Goal: Task Accomplishment & Management: Manage account settings

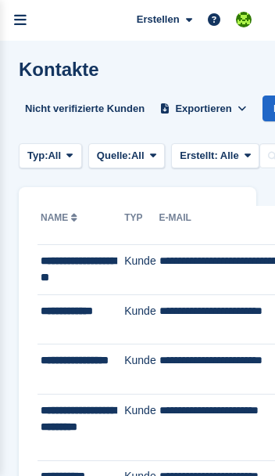
click at [27, 30] on link "menu" at bounding box center [20, 20] width 41 height 41
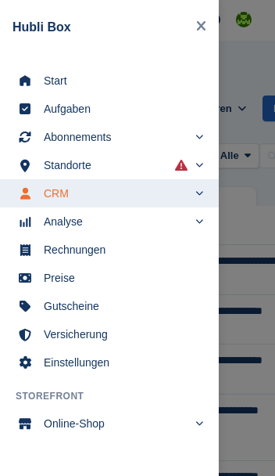
click at [41, 74] on link "Start" at bounding box center [109, 81] width 219 height 28
click at [51, 82] on span "Start" at bounding box center [120, 81] width 152 height 22
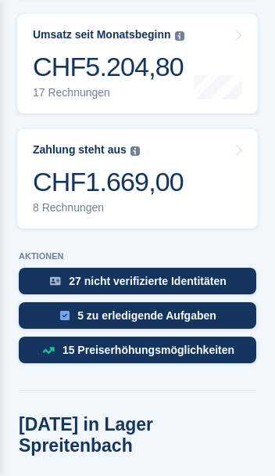
scroll to position [546, 0]
click at [211, 343] on div "15 Preiserhöhungsmöglichkeiten" at bounding box center [149, 349] width 172 height 13
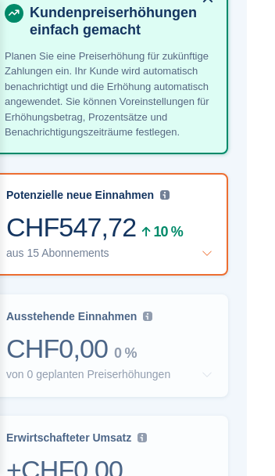
scroll to position [200, 19]
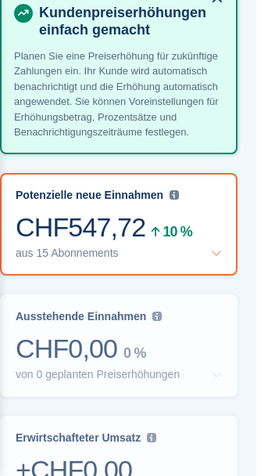
click at [178, 257] on div "aus 15 Abonnements" at bounding box center [119, 252] width 207 height 13
click at [38, 241] on div "CHF547,72 10 %" at bounding box center [119, 227] width 207 height 32
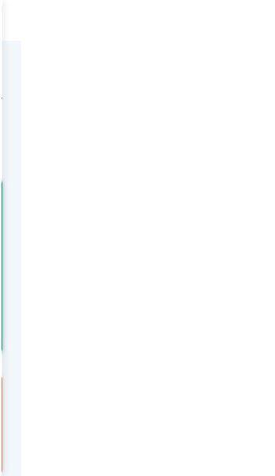
scroll to position [0, 260]
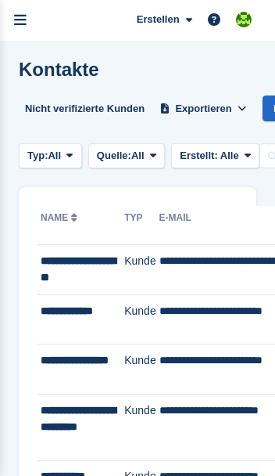
click at [23, 23] on icon "menu" at bounding box center [20, 20] width 13 height 14
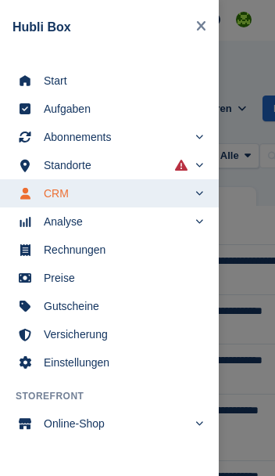
click at [51, 79] on span "Start" at bounding box center [120, 81] width 152 height 22
